Goal: Task Accomplishment & Management: Manage account settings

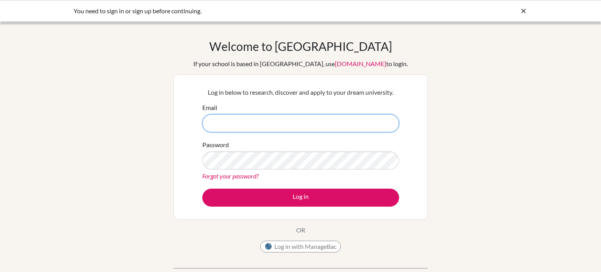
click at [279, 131] on input "Email" at bounding box center [300, 123] width 197 height 18
type input "[EMAIL_ADDRESS][DOMAIN_NAME]"
click at [217, 146] on label "Password" at bounding box center [215, 144] width 27 height 9
click at [215, 178] on link "Forgot your password?" at bounding box center [230, 175] width 56 height 7
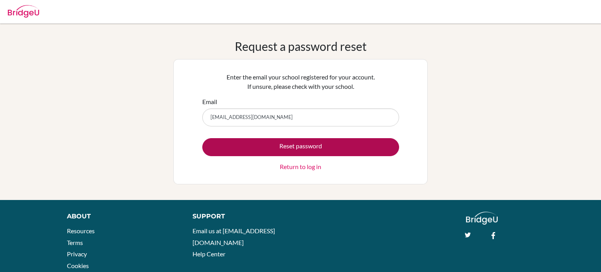
type input "[EMAIL_ADDRESS][DOMAIN_NAME]"
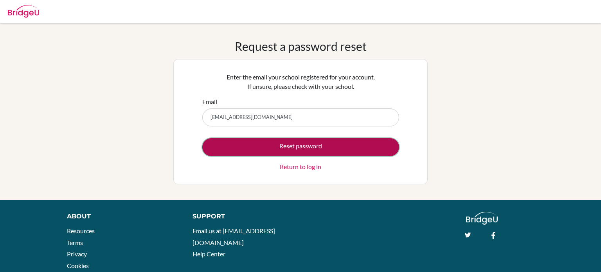
click at [371, 141] on button "Reset password" at bounding box center [300, 147] width 197 height 18
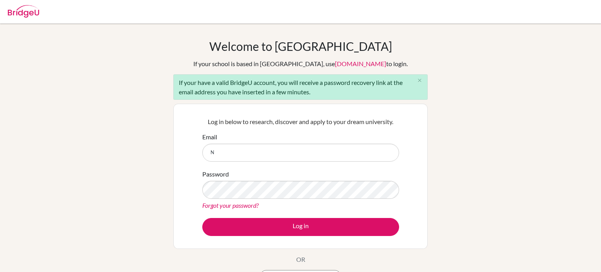
type input "[EMAIL_ADDRESS][DOMAIN_NAME]"
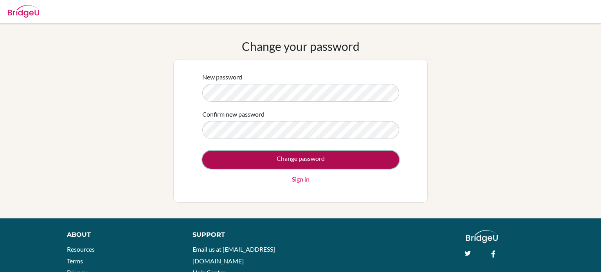
click at [371, 162] on input "Change password" at bounding box center [300, 160] width 197 height 18
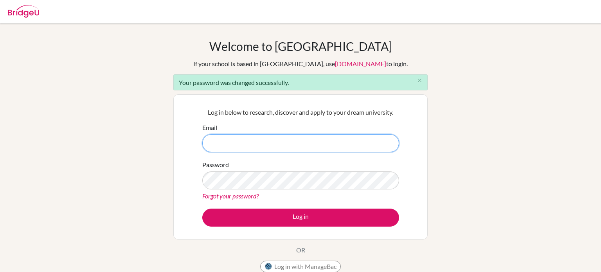
type input "[EMAIL_ADDRESS][DOMAIN_NAME]"
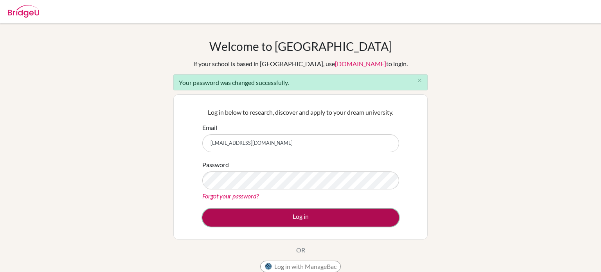
click at [384, 211] on button "Log in" at bounding box center [300, 218] width 197 height 18
